Goal: Task Accomplishment & Management: Complete application form

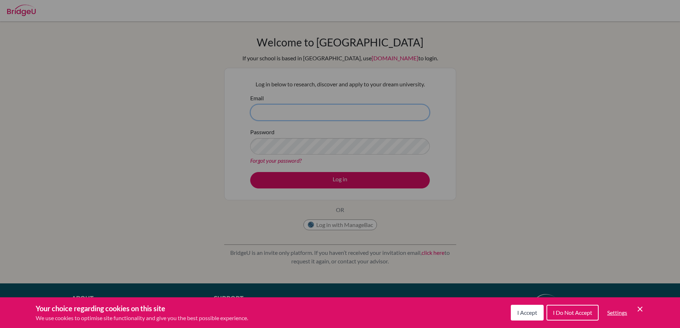
type input "[EMAIL_ADDRESS][DOMAIN_NAME]"
click at [333, 181] on div "Cookie Preferences" at bounding box center [340, 164] width 680 height 328
click at [335, 181] on div "Cookie Preferences" at bounding box center [340, 164] width 680 height 328
click at [334, 180] on div "Cookie Preferences" at bounding box center [340, 164] width 680 height 328
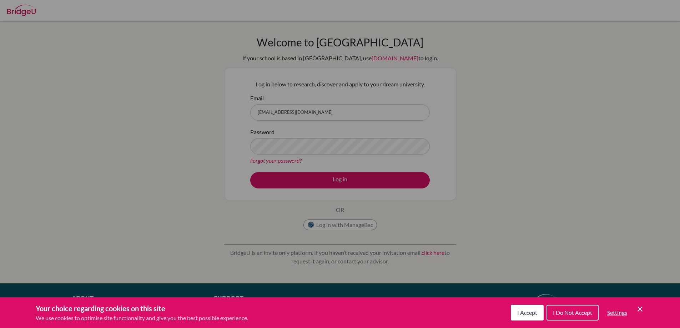
click at [334, 180] on div "Cookie Preferences" at bounding box center [340, 164] width 680 height 328
click at [333, 180] on div "Cookie Preferences" at bounding box center [340, 164] width 680 height 328
click at [538, 316] on button "I Accept" at bounding box center [527, 313] width 33 height 16
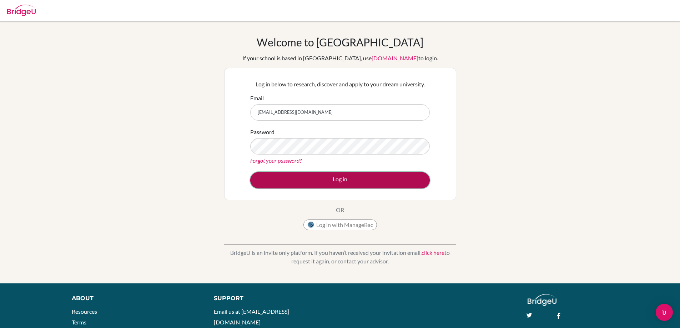
click at [384, 176] on button "Log in" at bounding box center [340, 180] width 180 height 16
